Goal: Task Accomplishment & Management: Manage account settings

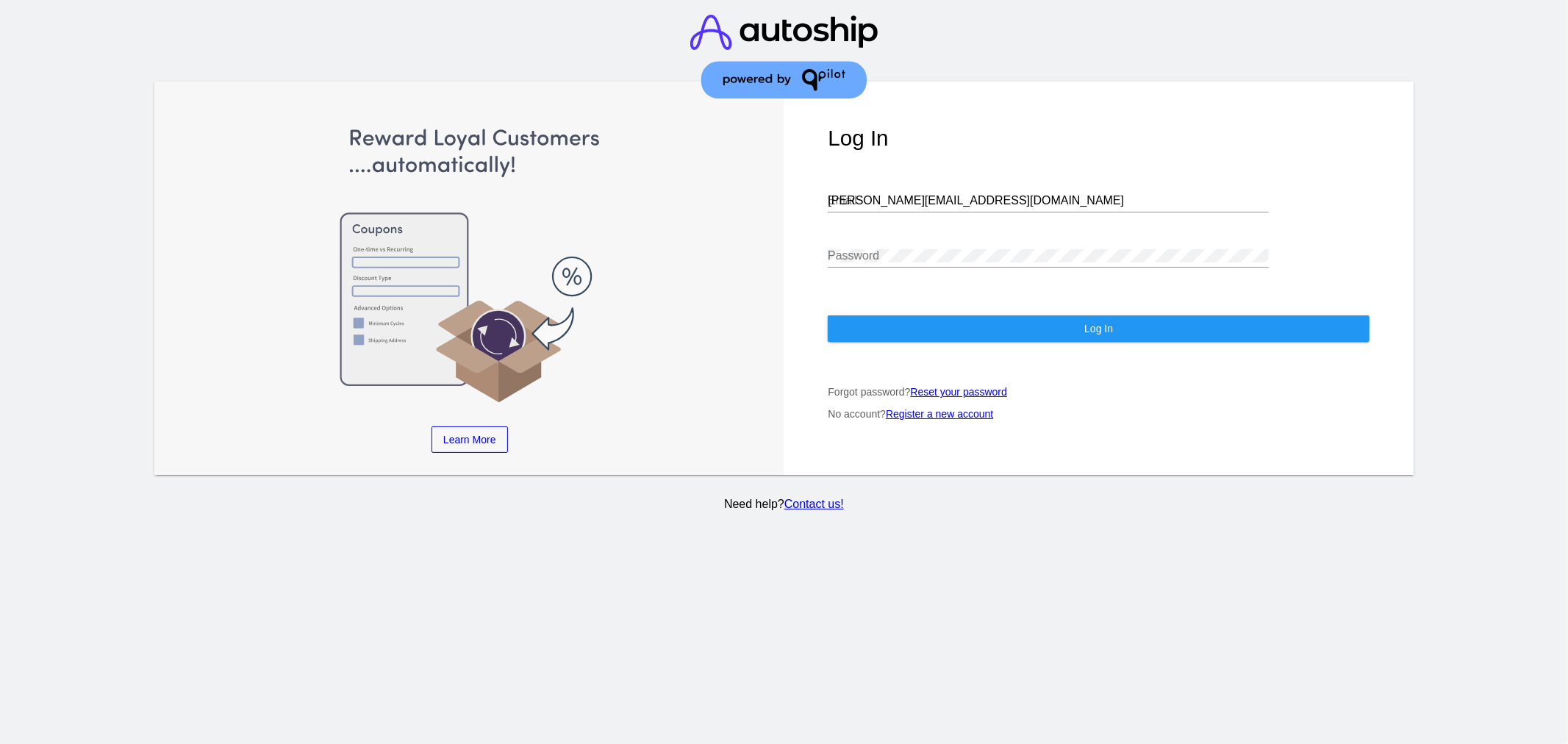
click at [885, 197] on input "[PERSON_NAME][EMAIL_ADDRESS][DOMAIN_NAME]" at bounding box center [1049, 201] width 441 height 14
click at [886, 197] on input "[PERSON_NAME][EMAIL_ADDRESS][DOMAIN_NAME]" at bounding box center [1049, 201] width 441 height 14
type input "[EMAIL_ADDRESS][DOMAIN_NAME]"
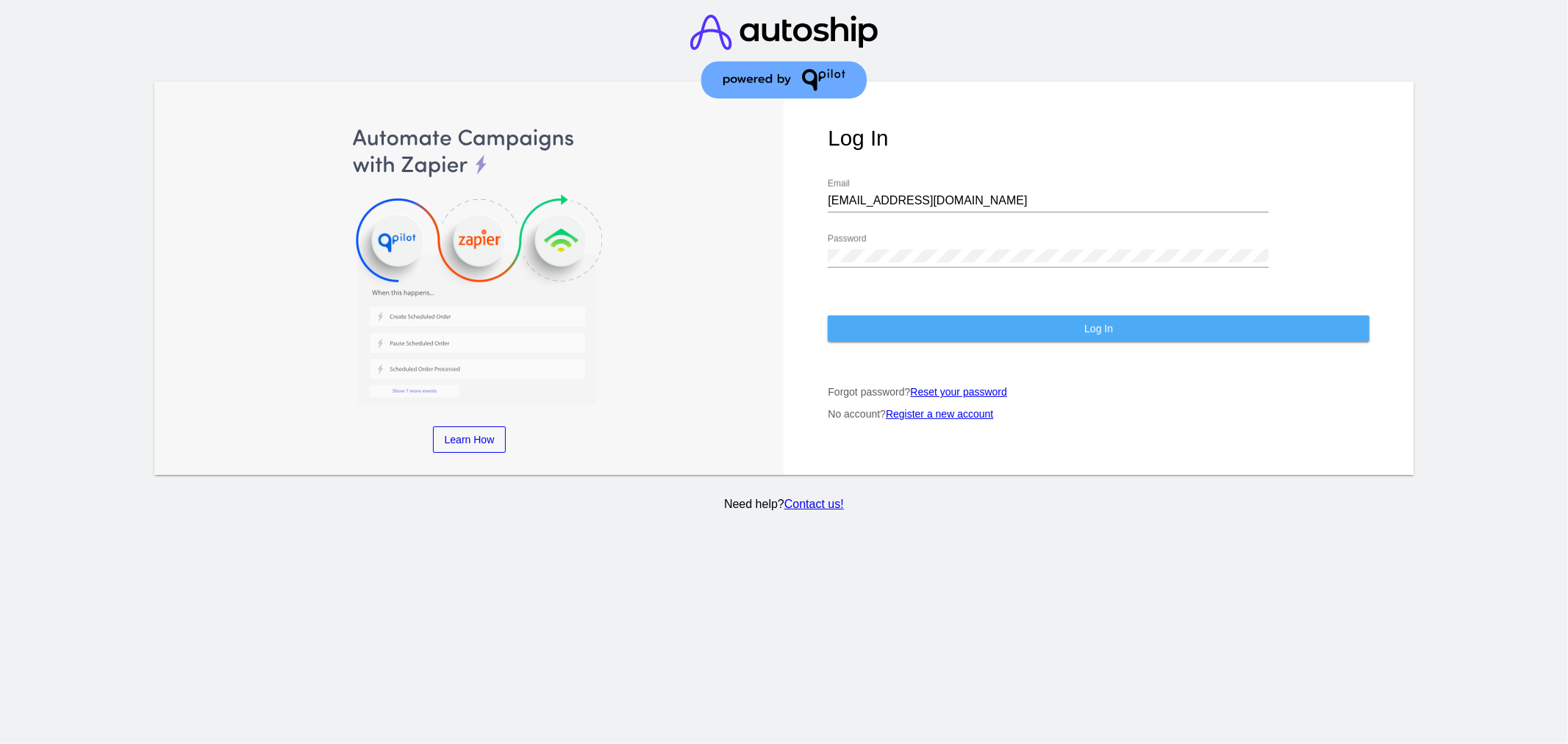
click at [867, 328] on button "Log In" at bounding box center [1099, 328] width 542 height 26
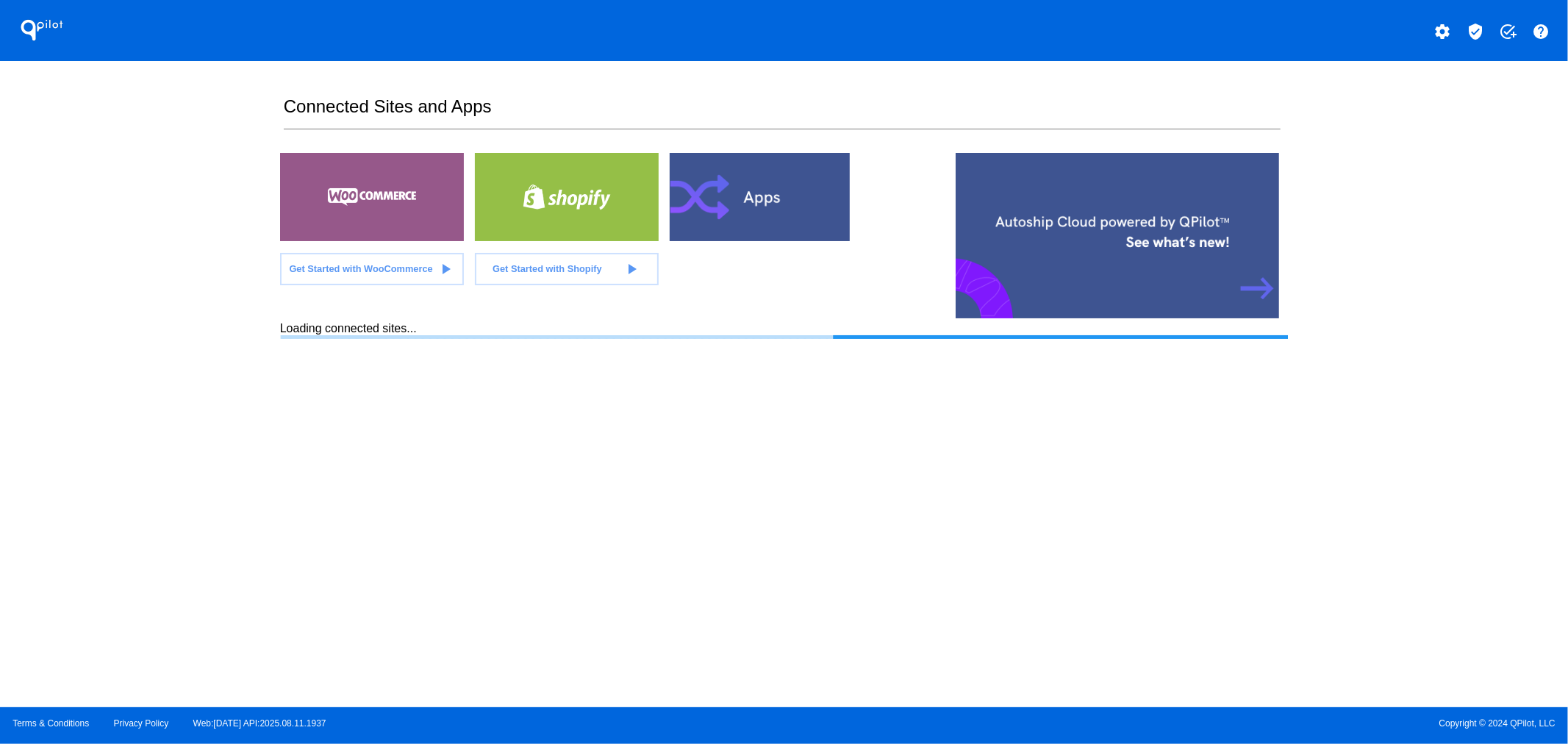
click at [1472, 28] on mat-icon "verified_user" at bounding box center [1476, 31] width 18 height 18
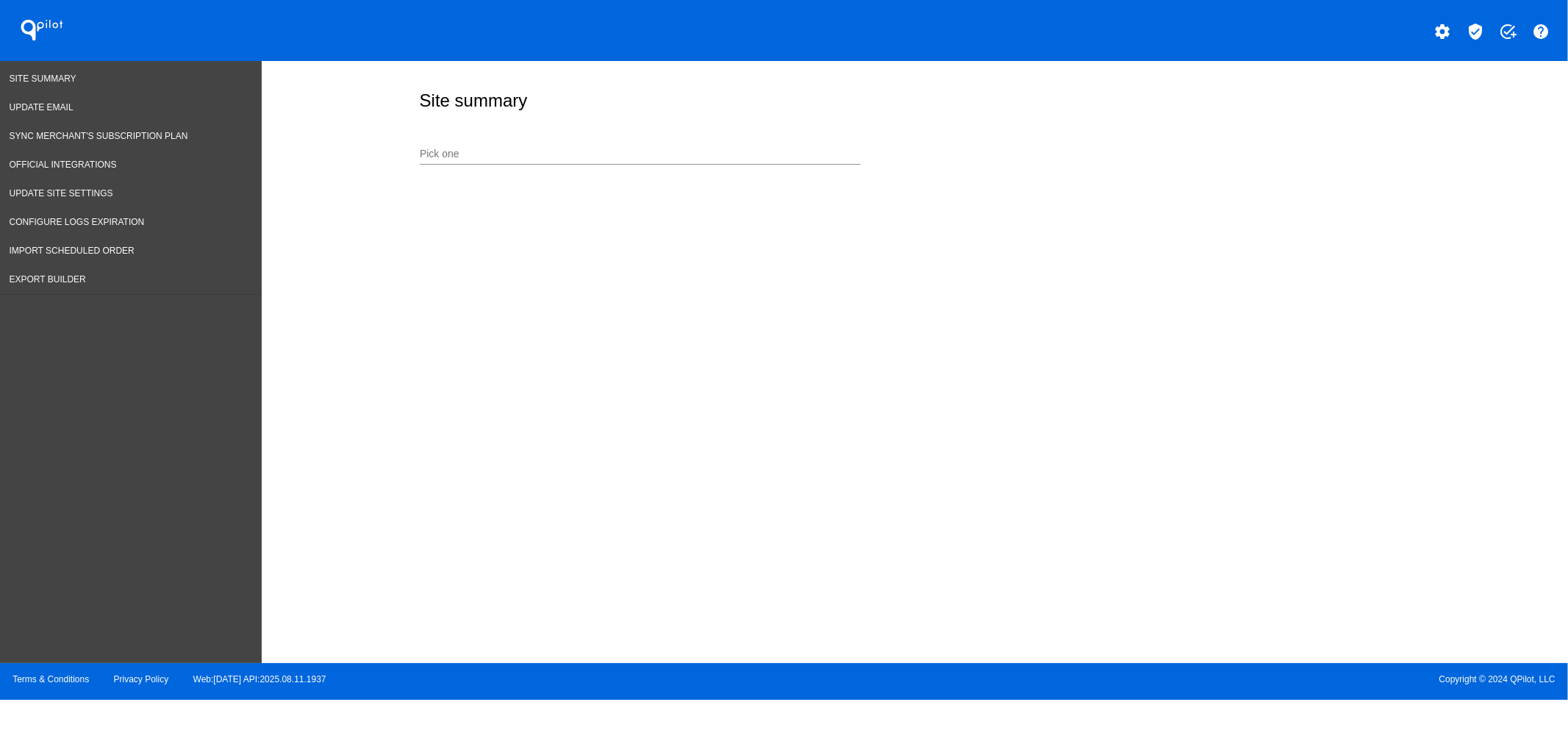
drag, startPoint x: 557, startPoint y: 181, endPoint x: 554, endPoint y: 157, distance: 24.2
click at [559, 180] on div "Site summary Pick one" at bounding box center [915, 359] width 1307 height 596
click at [545, 153] on input "Pick one" at bounding box center [640, 155] width 441 height 12
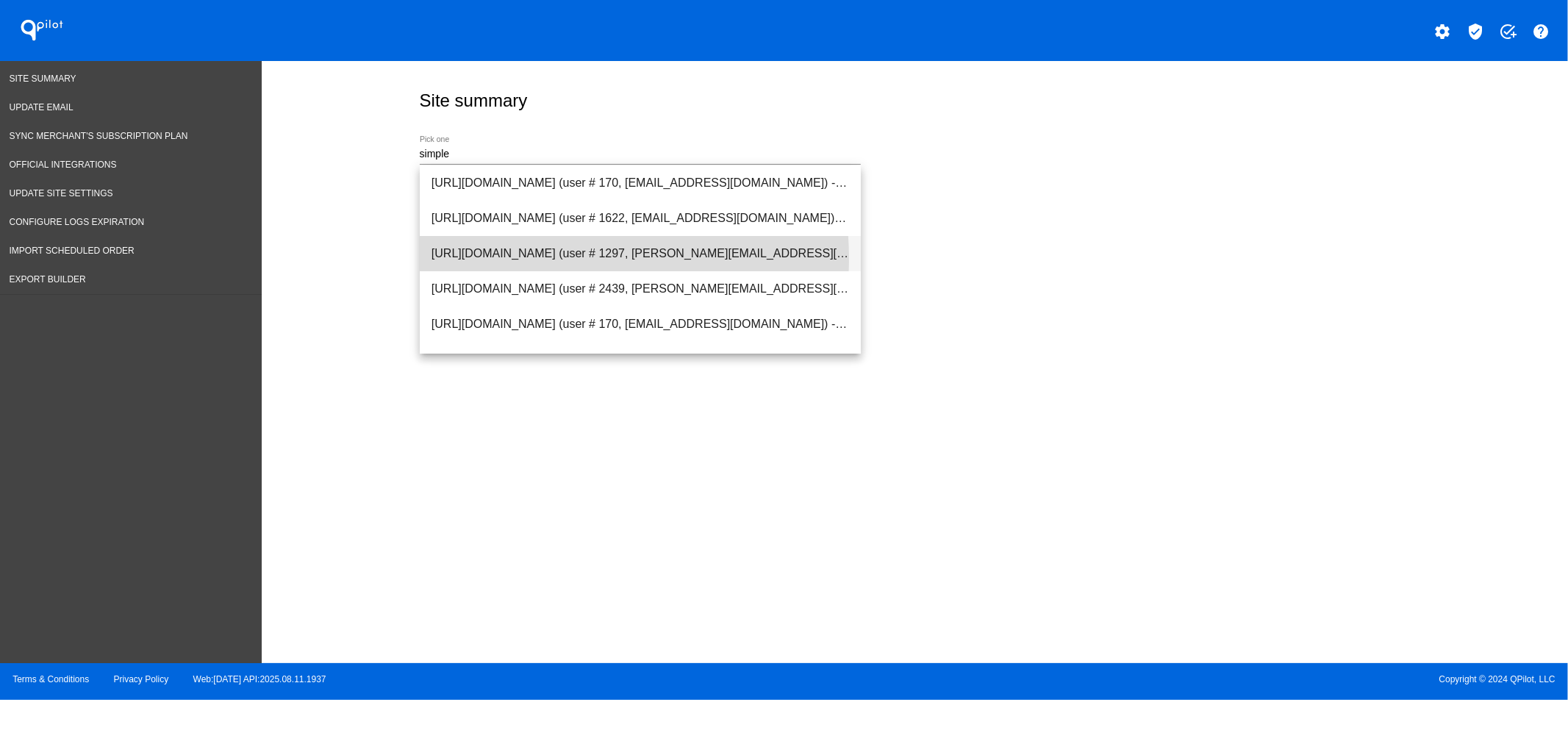
click at [529, 258] on span "[URL][DOMAIN_NAME] (user # 1297, [PERSON_NAME][EMAIL_ADDRESS][DOMAIN_NAME]) - P…" at bounding box center [640, 254] width 417 height 35
type input "[URL][DOMAIN_NAME] (user # 1297, [PERSON_NAME][EMAIL_ADDRESS][DOMAIN_NAME]) - P…"
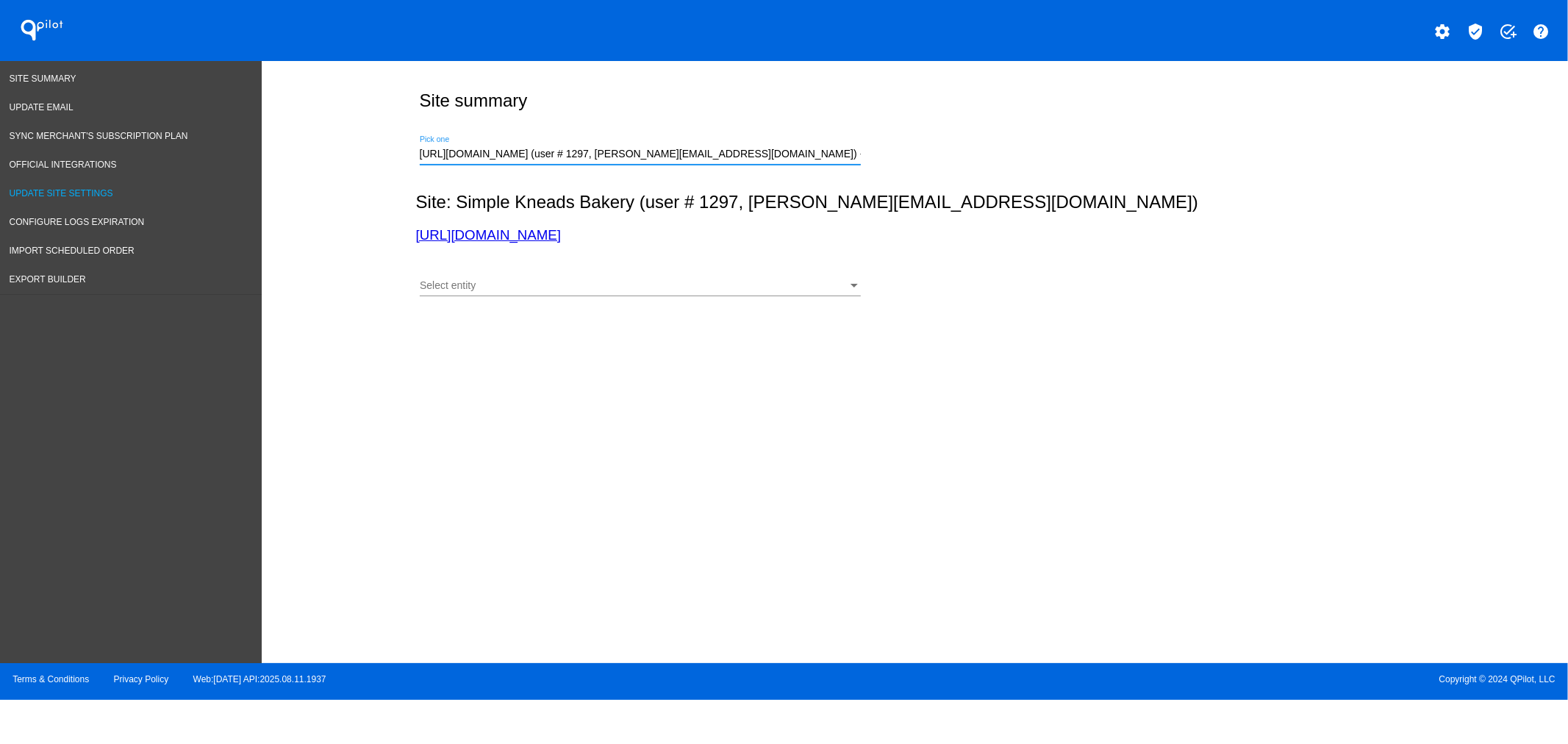
click at [58, 189] on span "Update Site Settings" at bounding box center [62, 193] width 104 height 11
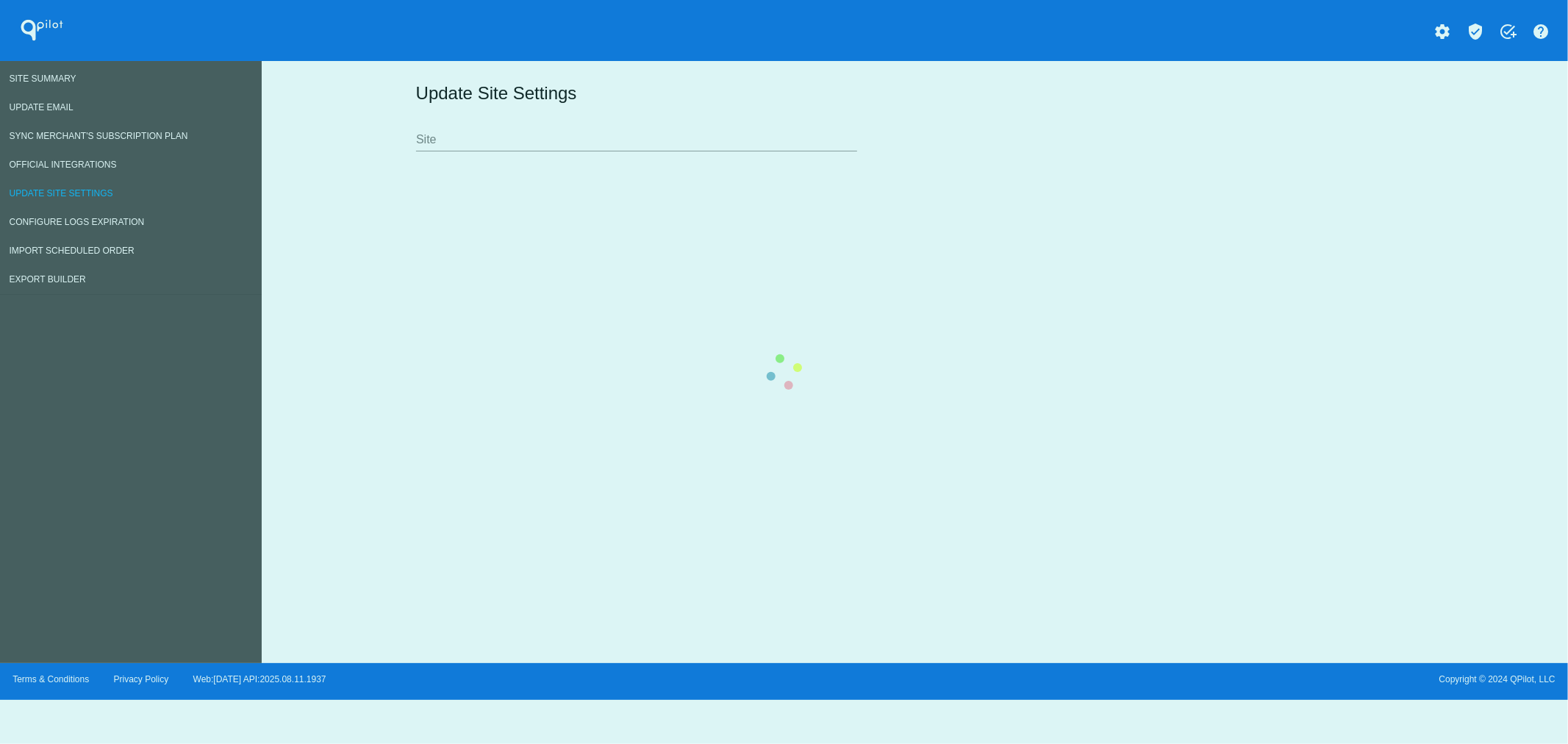
click at [505, 143] on input "Site" at bounding box center [637, 140] width 441 height 14
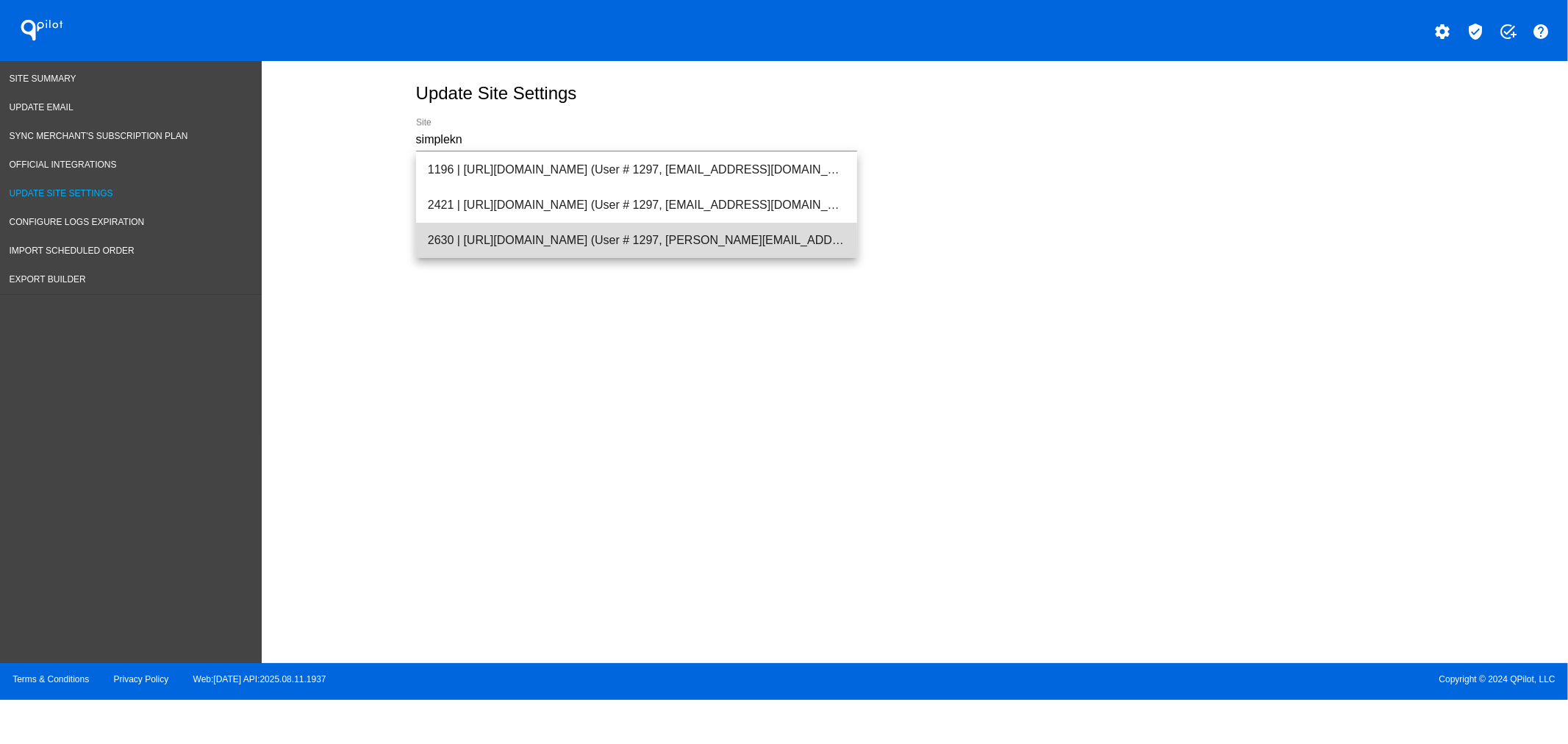
click at [555, 245] on span "2630 | [URL][DOMAIN_NAME] (User # 1297, [PERSON_NAME][EMAIL_ADDRESS][DOMAIN_NAM…" at bounding box center [637, 240] width 417 height 35
type input "2630 | [URL][DOMAIN_NAME] (User # 1297, [PERSON_NAME][EMAIL_ADDRESS][DOMAIN_NAM…"
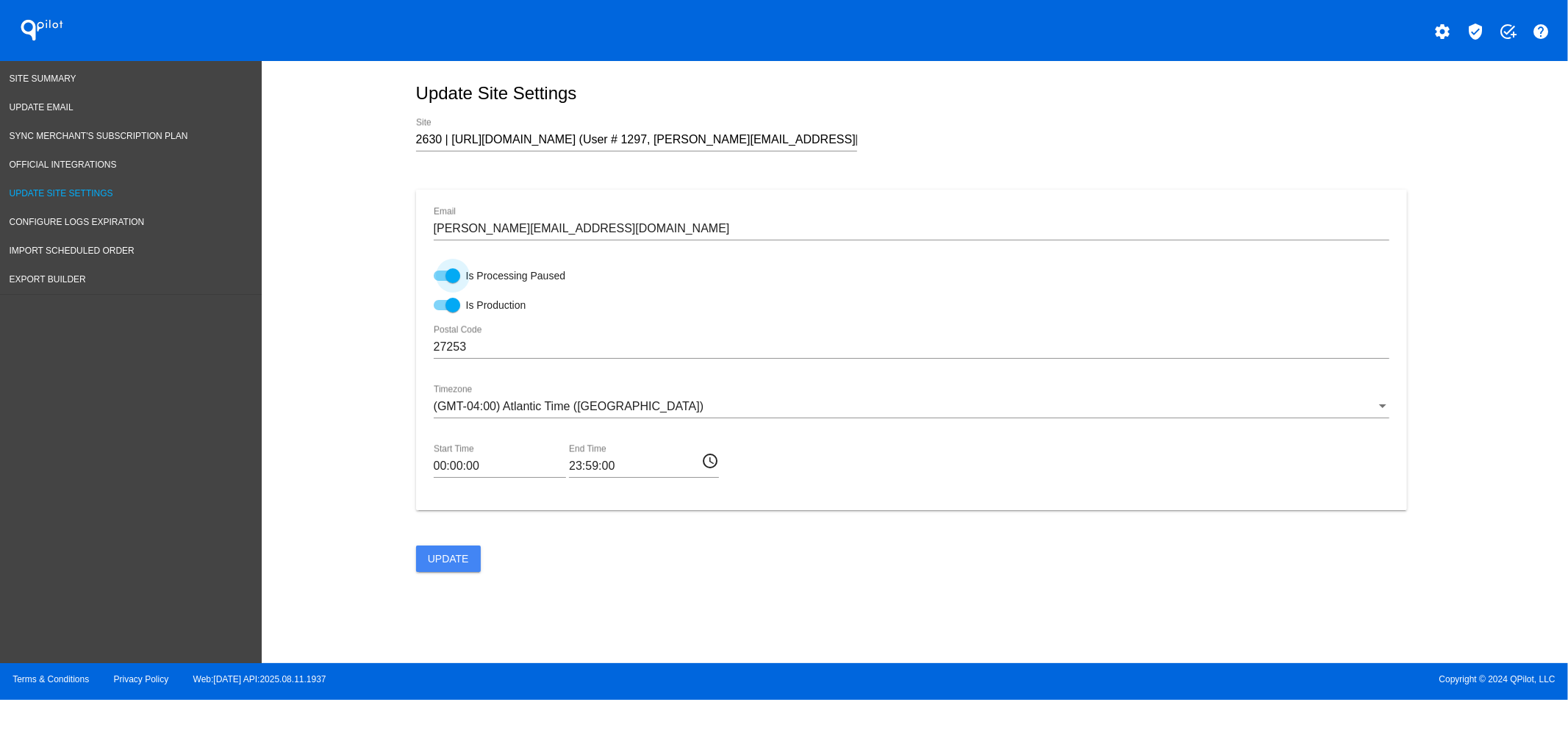
click at [452, 283] on div at bounding box center [453, 275] width 15 height 15
click at [441, 281] on input "Is Processing Paused" at bounding box center [440, 281] width 1 height 1
checkbox input "false"
click at [452, 570] on button "Update" at bounding box center [449, 559] width 65 height 26
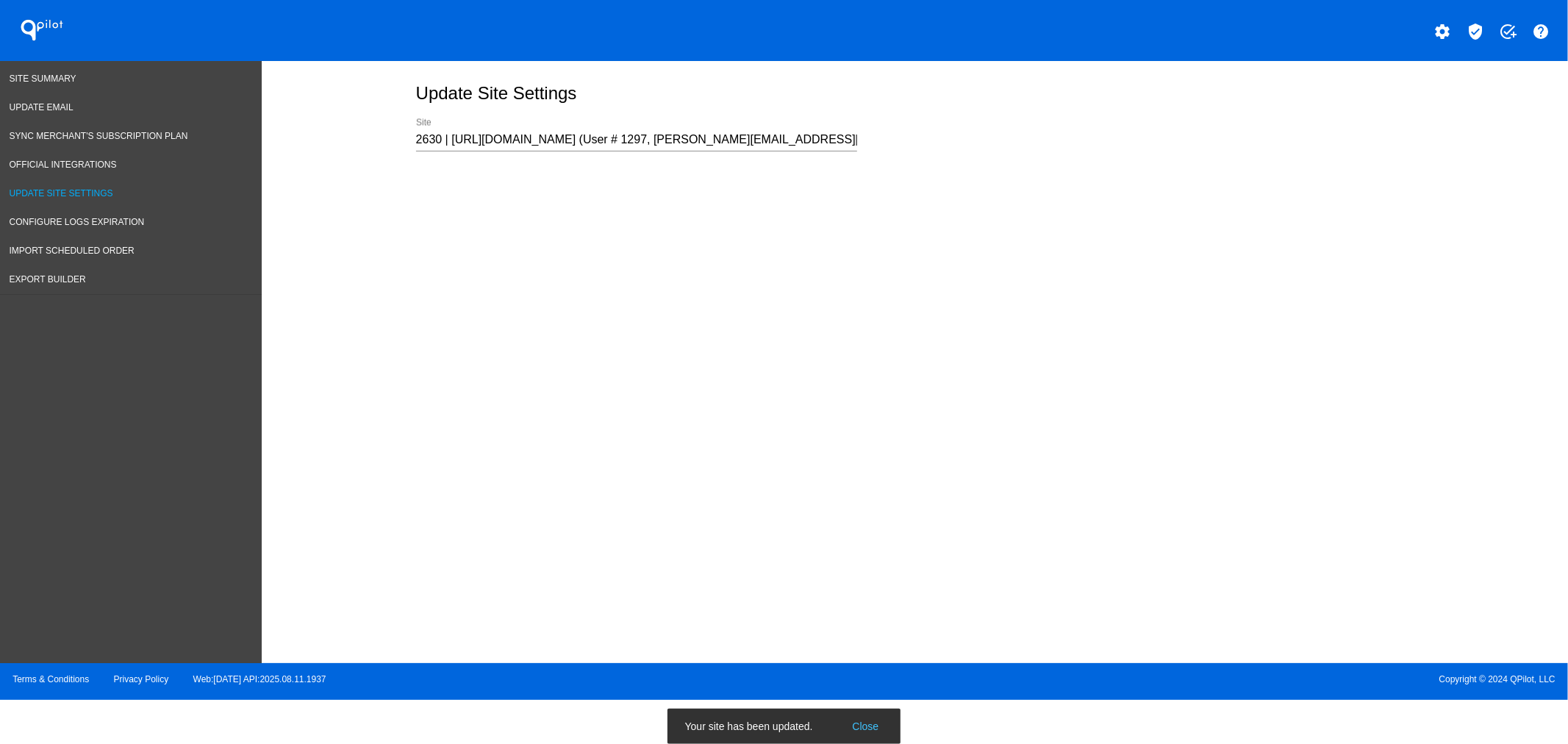
click at [795, 111] on div "Update Site Settings 2630 | [URL][DOMAIN_NAME] (User # 1297, [PERSON_NAME][EMAI…" at bounding box center [912, 136] width 992 height 107
click at [797, 130] on div "2630 | [URL][DOMAIN_NAME] (User # 1297, [PERSON_NAME][EMAIL_ADDRESS][DOMAIN_NAM…" at bounding box center [637, 135] width 441 height 33
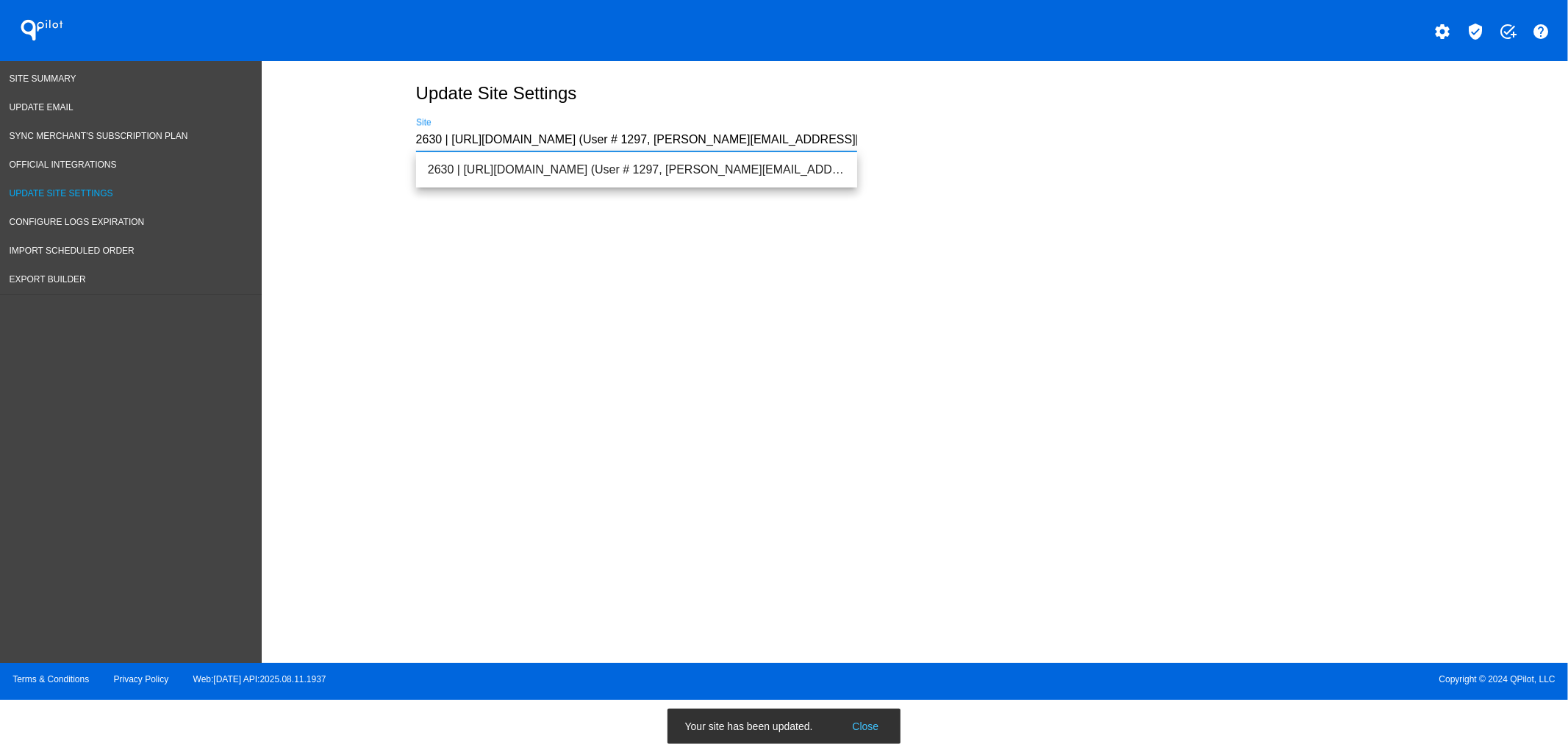
scroll to position [0, 28]
click at [46, 75] on span "Site Summary" at bounding box center [43, 78] width 67 height 11
